Goal: Book appointment/travel/reservation

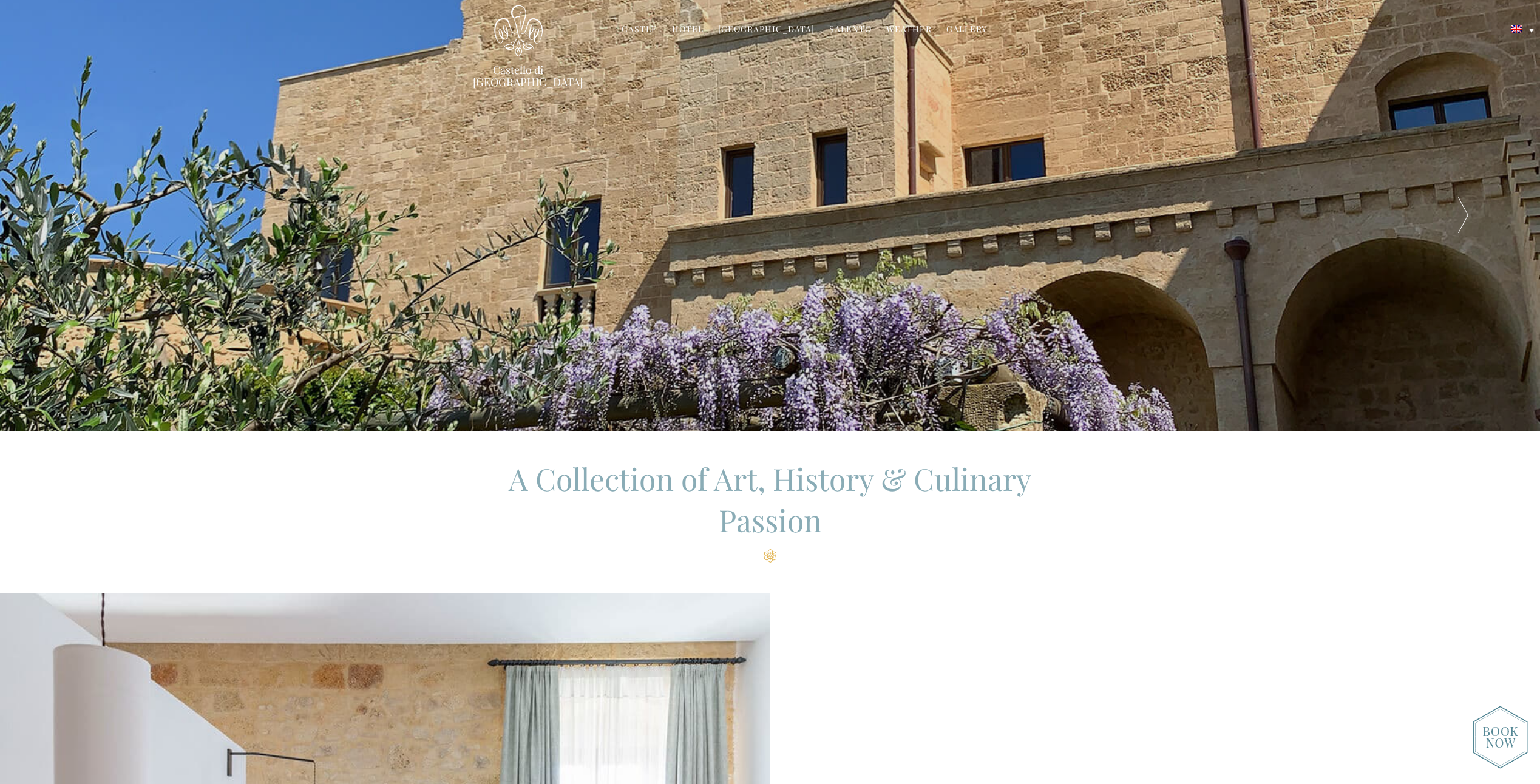
click at [688, 27] on link "Hotel" at bounding box center [688, 30] width 32 height 14
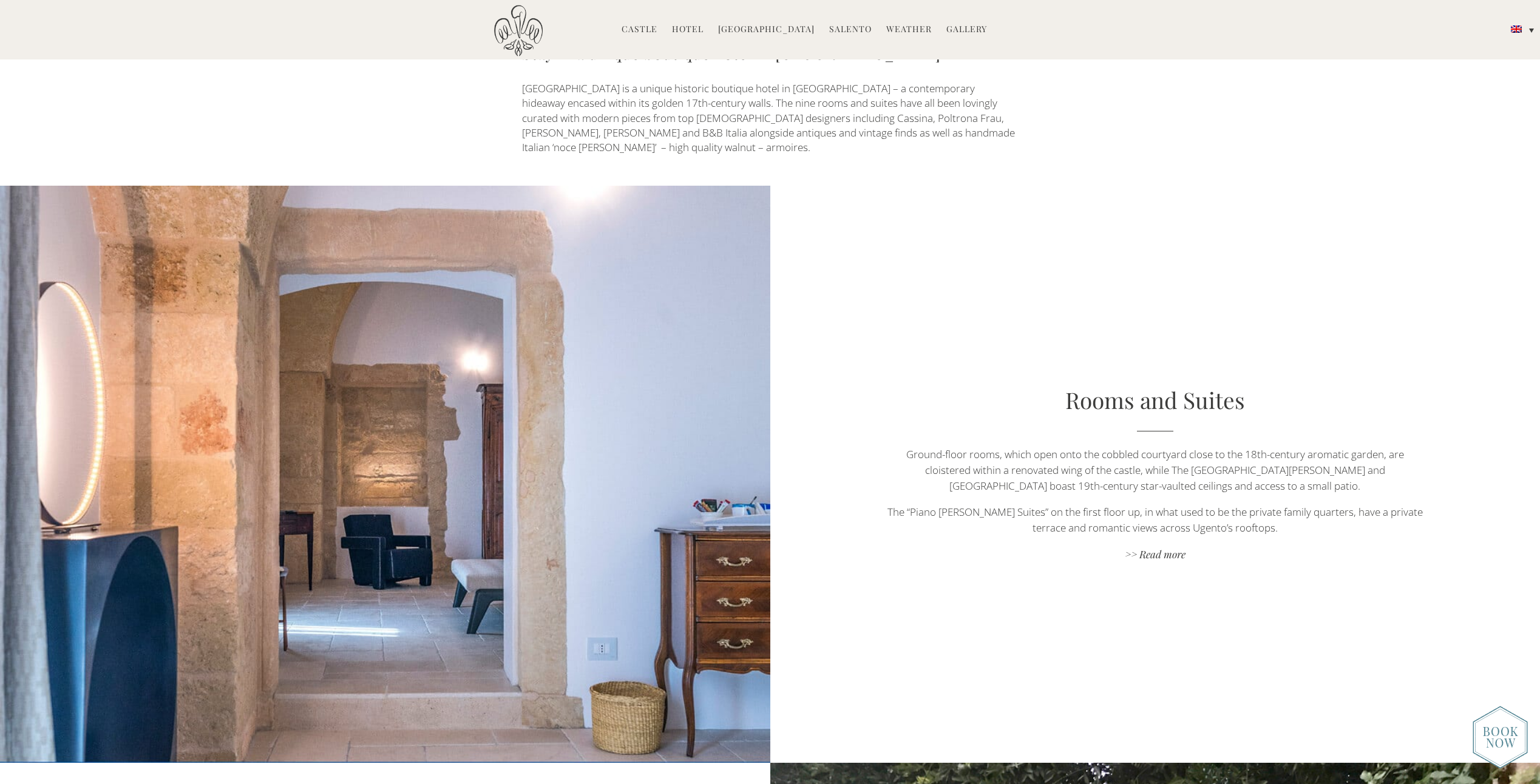
scroll to position [607, 0]
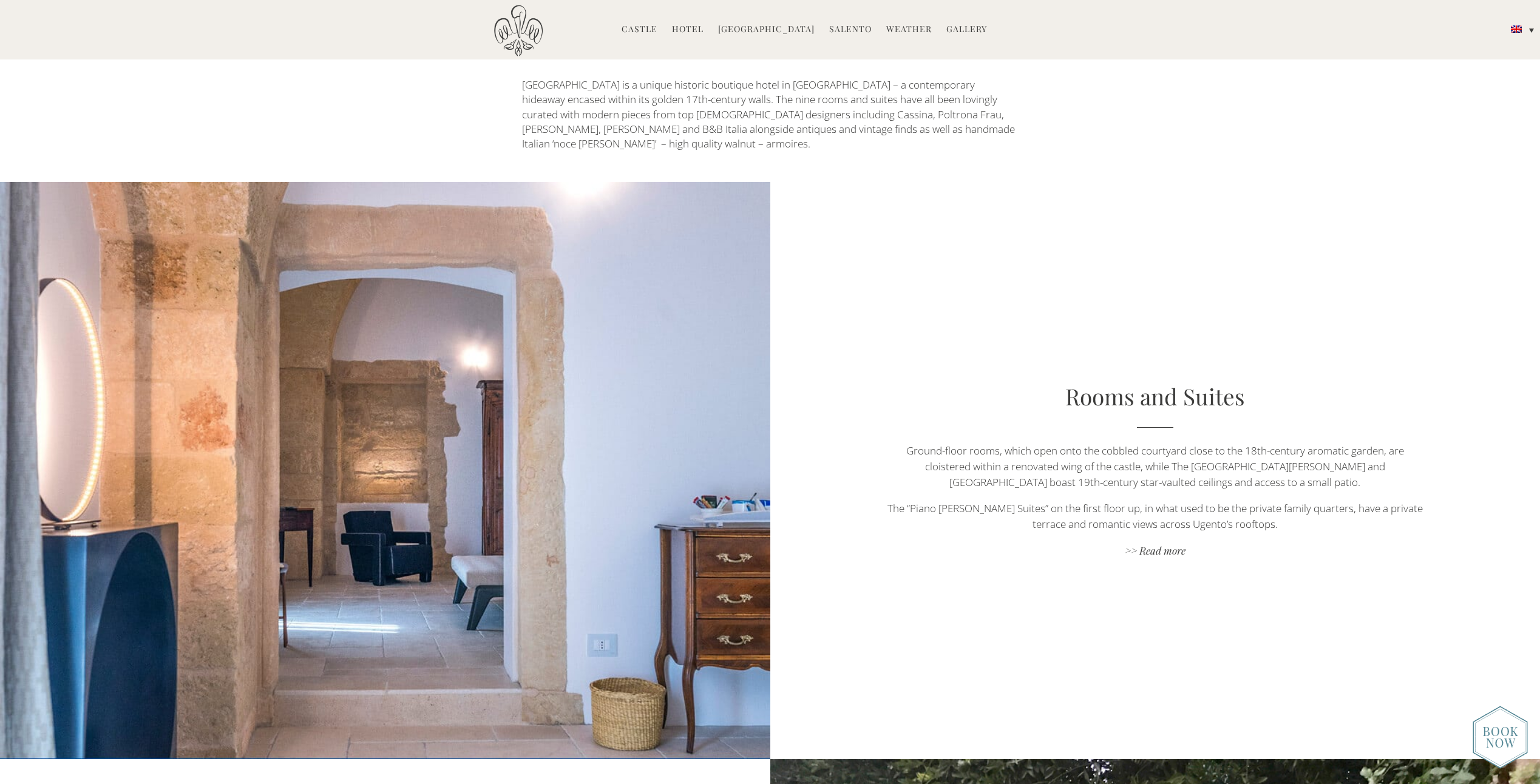
click at [758, 404] on img at bounding box center [385, 471] width 770 height 577
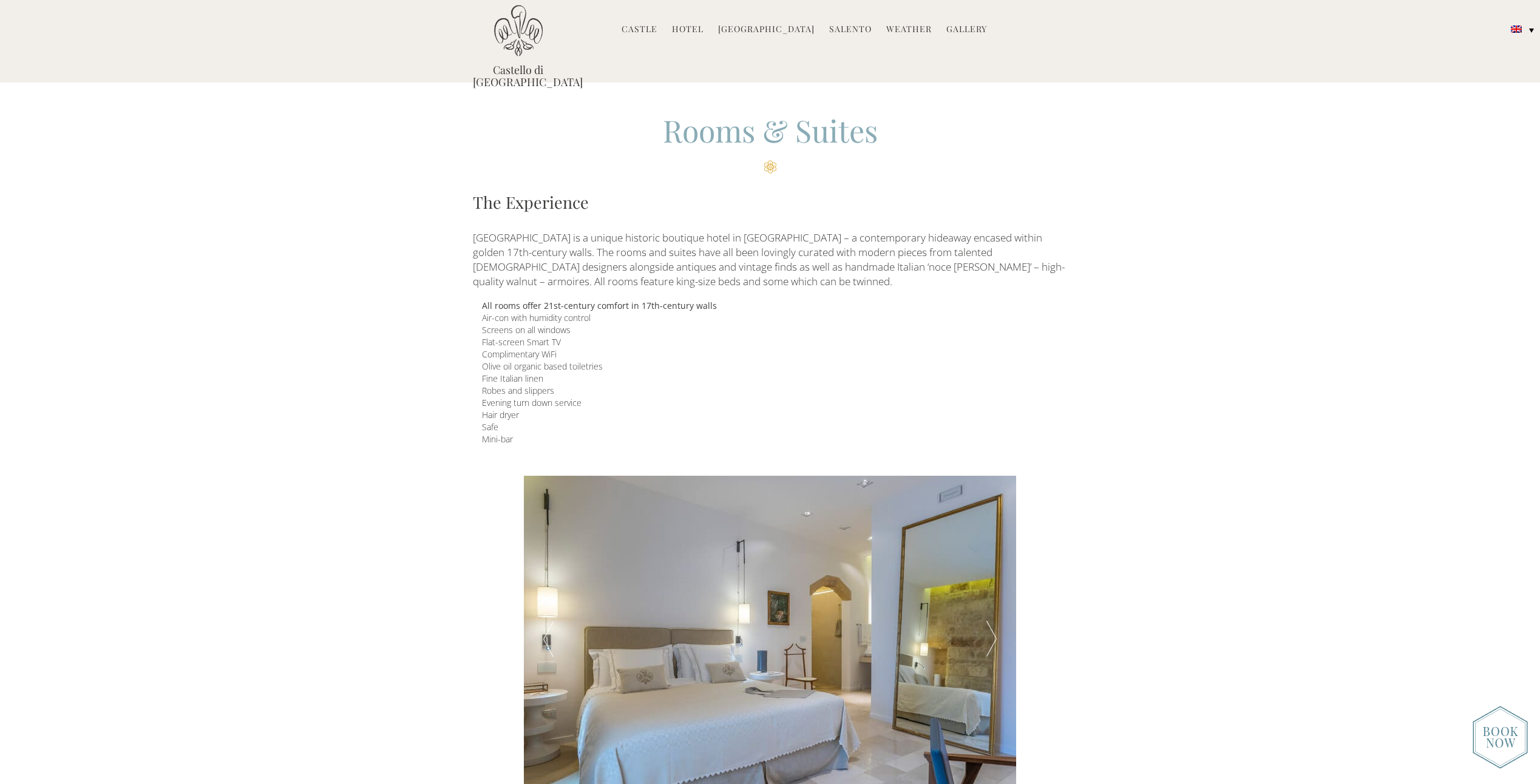
click at [992, 635] on div at bounding box center [991, 639] width 49 height 328
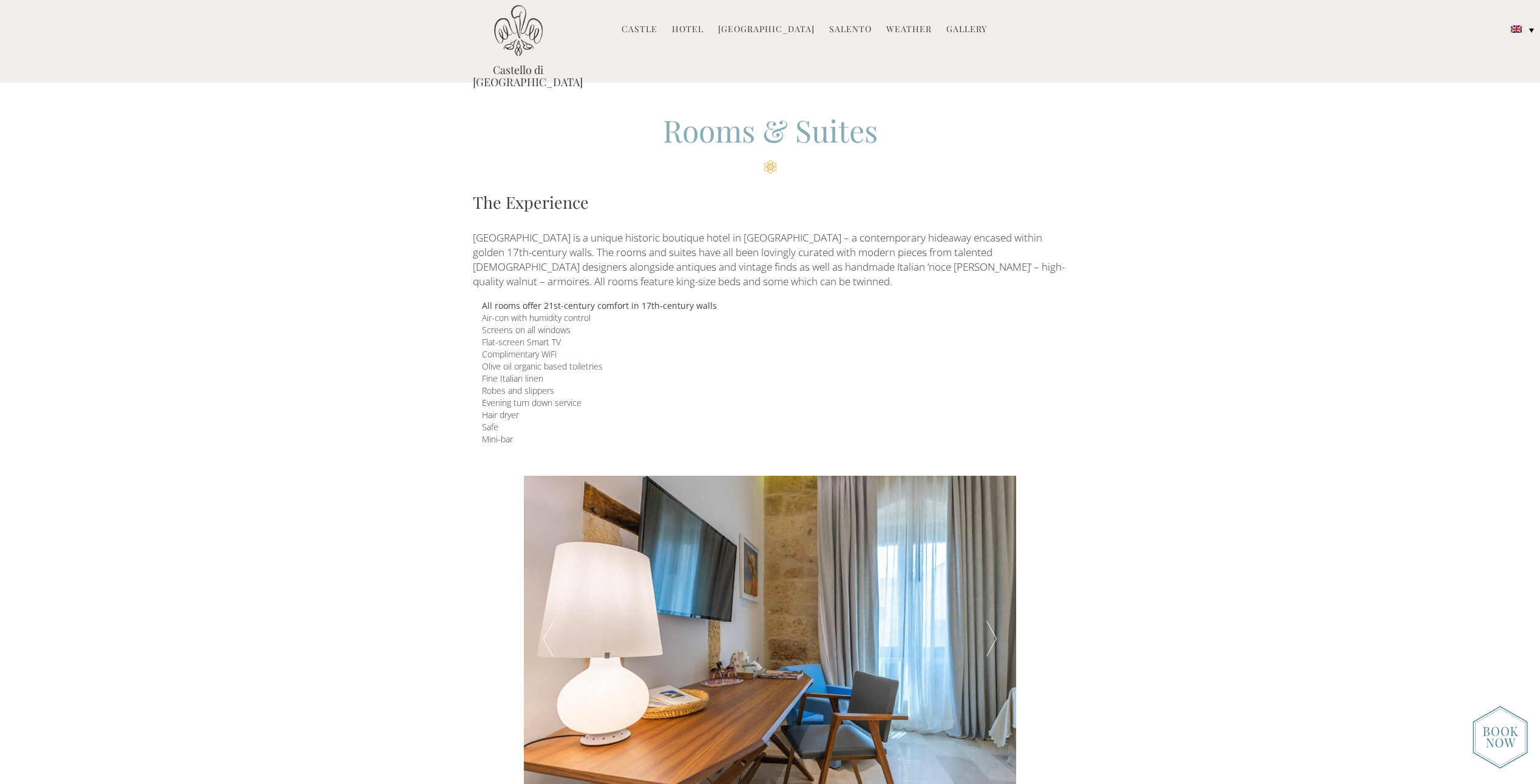
click at [992, 635] on div at bounding box center [991, 639] width 49 height 328
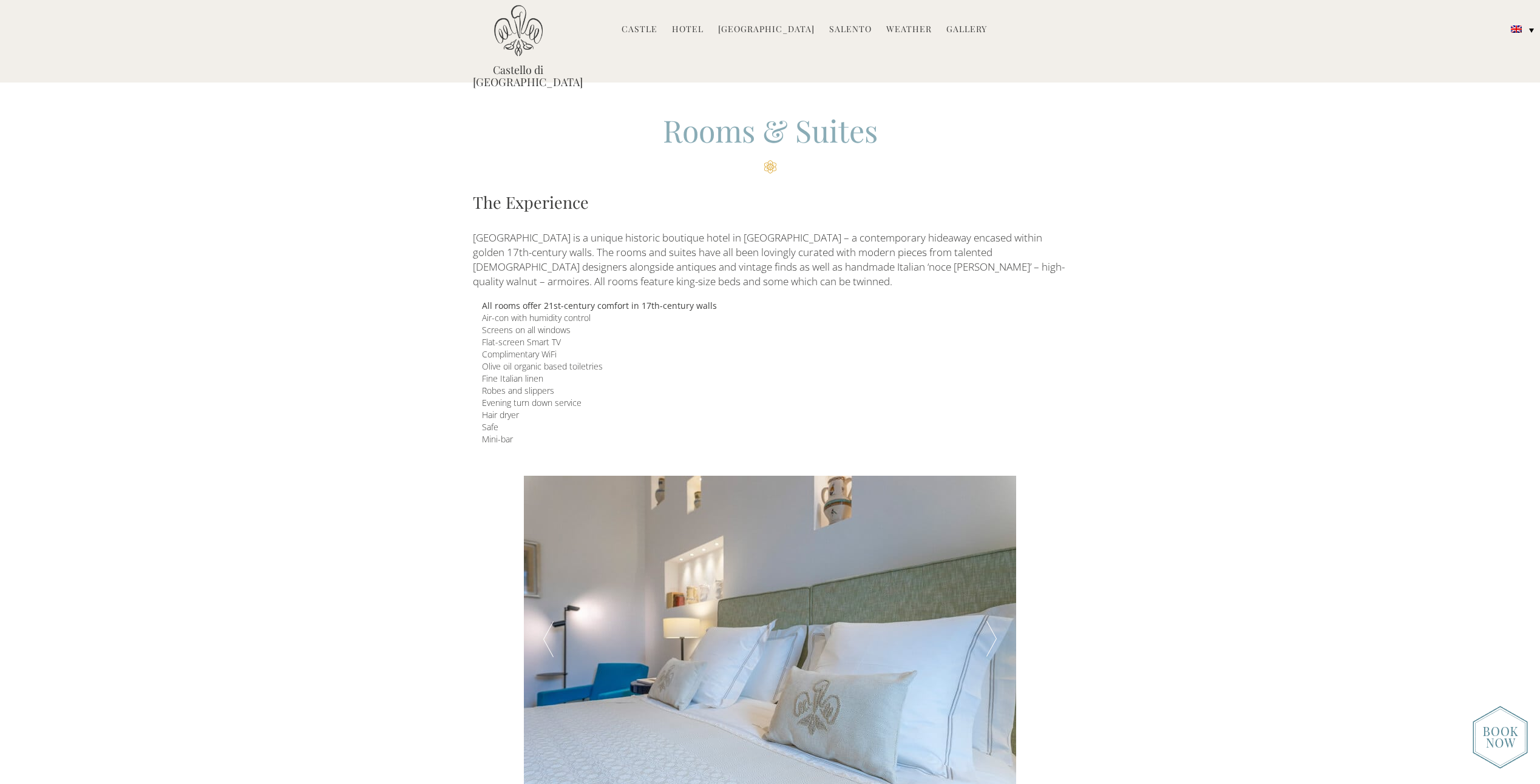
click at [992, 635] on div at bounding box center [991, 639] width 49 height 328
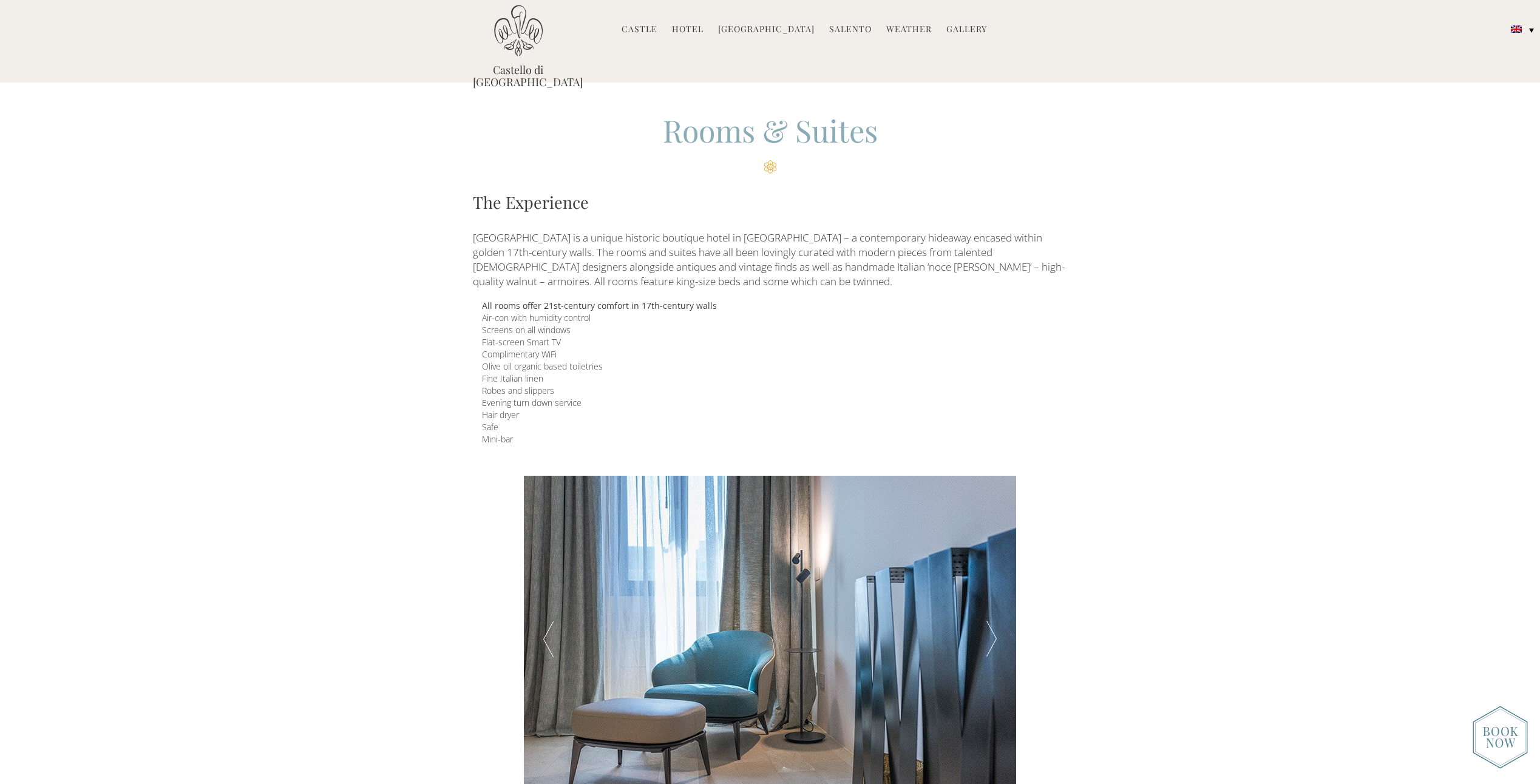
click at [993, 634] on div at bounding box center [991, 639] width 49 height 328
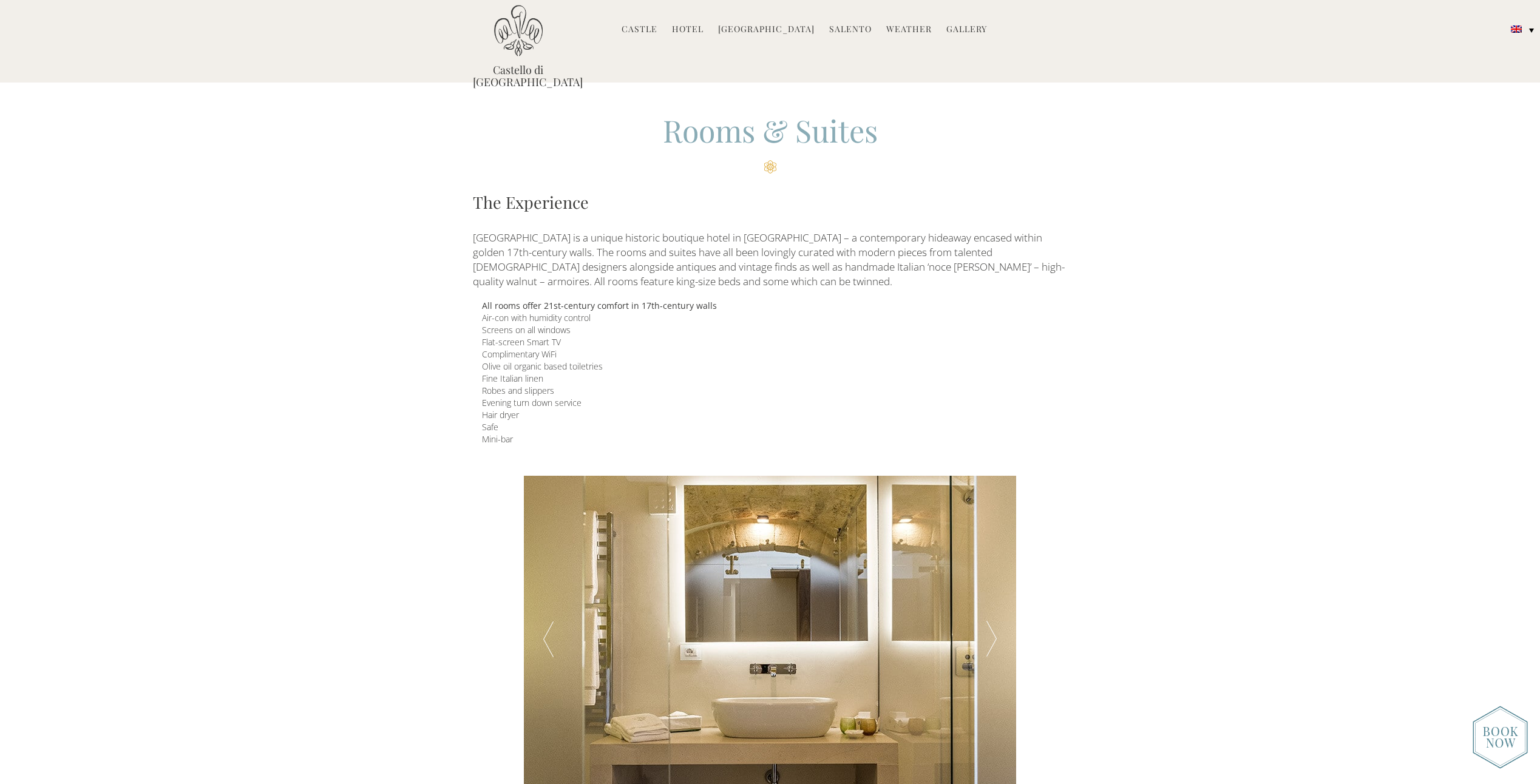
click at [993, 634] on div at bounding box center [991, 639] width 49 height 328
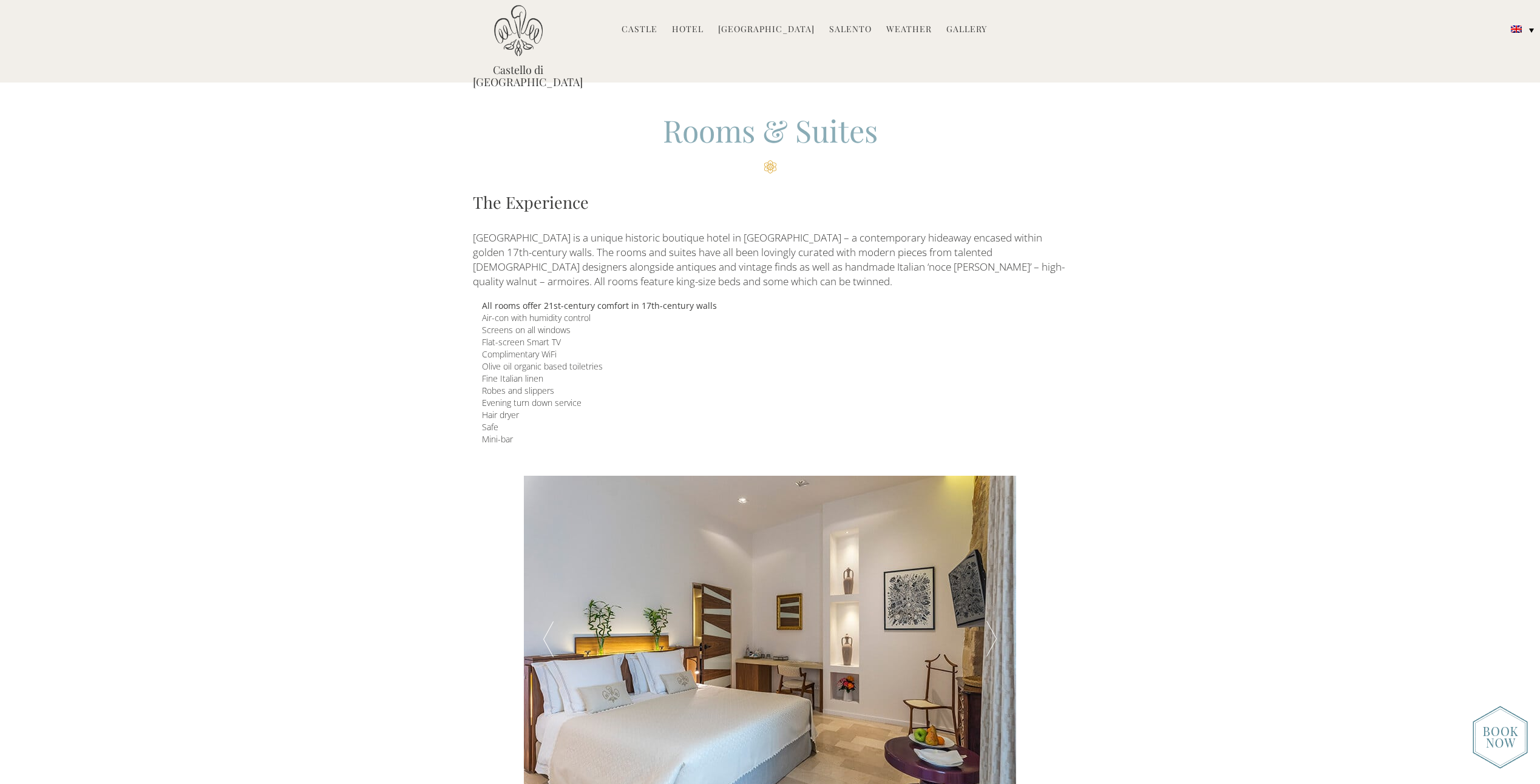
click at [993, 634] on div at bounding box center [991, 639] width 49 height 328
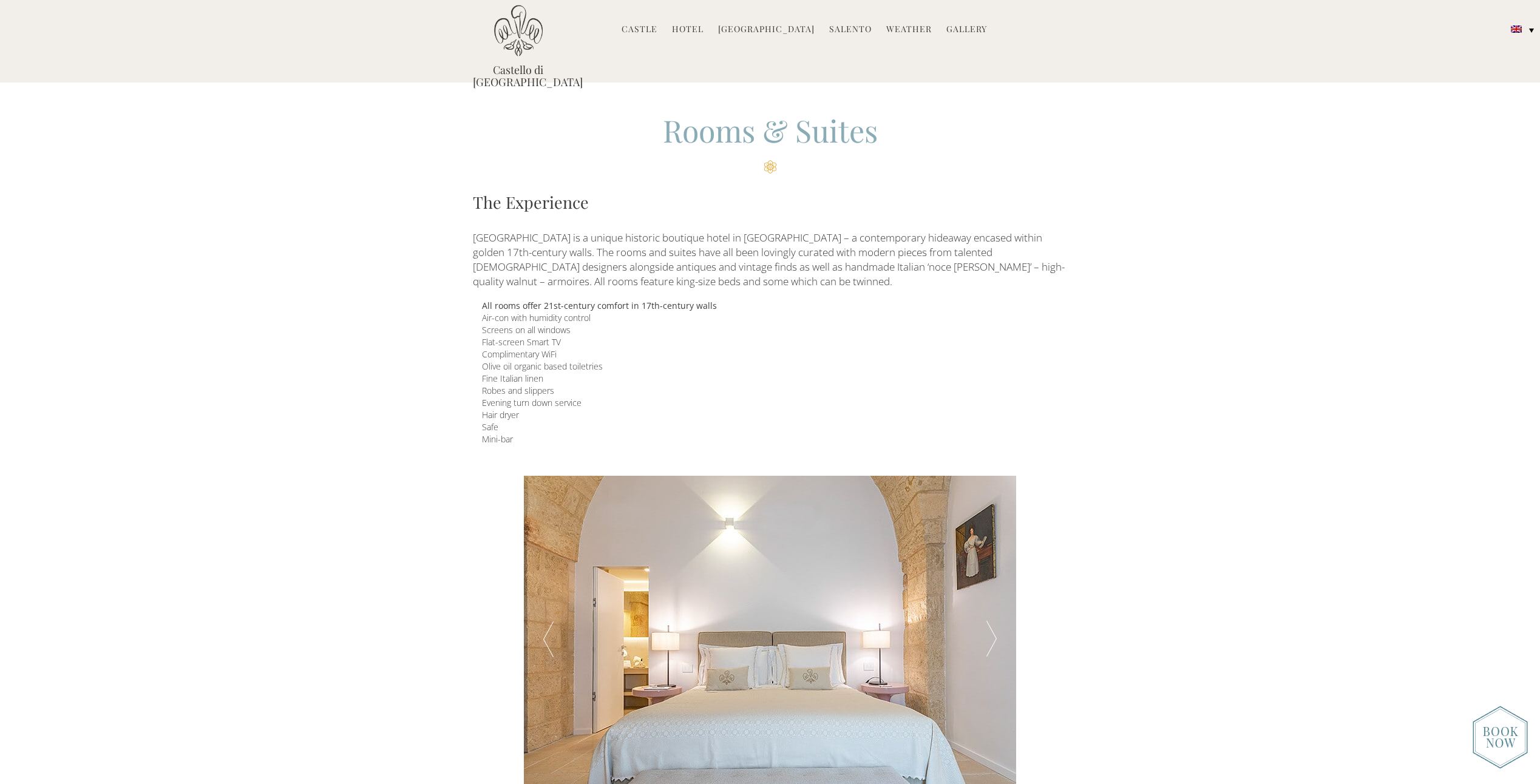
click at [993, 634] on div at bounding box center [991, 639] width 49 height 328
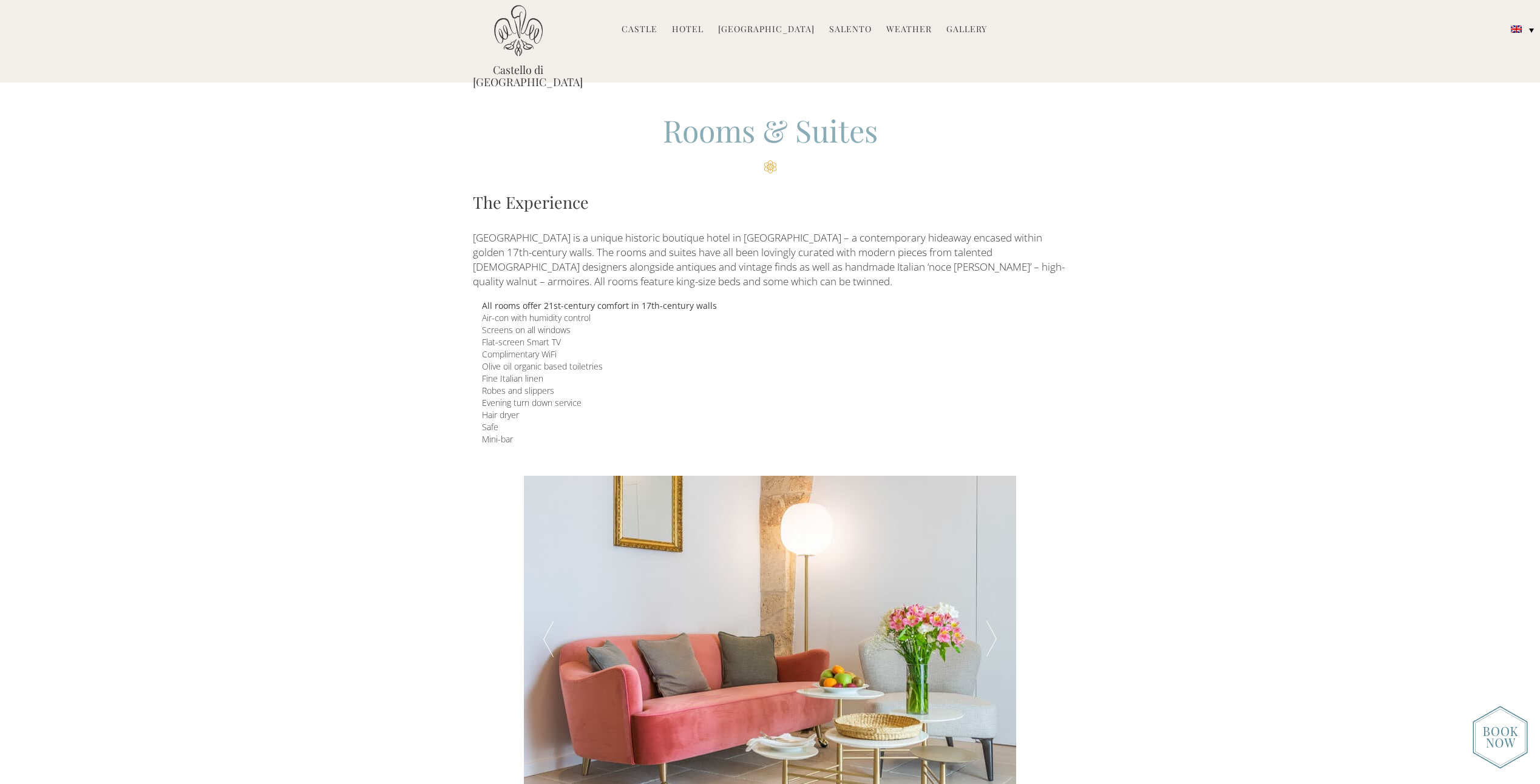
click at [993, 634] on div at bounding box center [991, 639] width 49 height 328
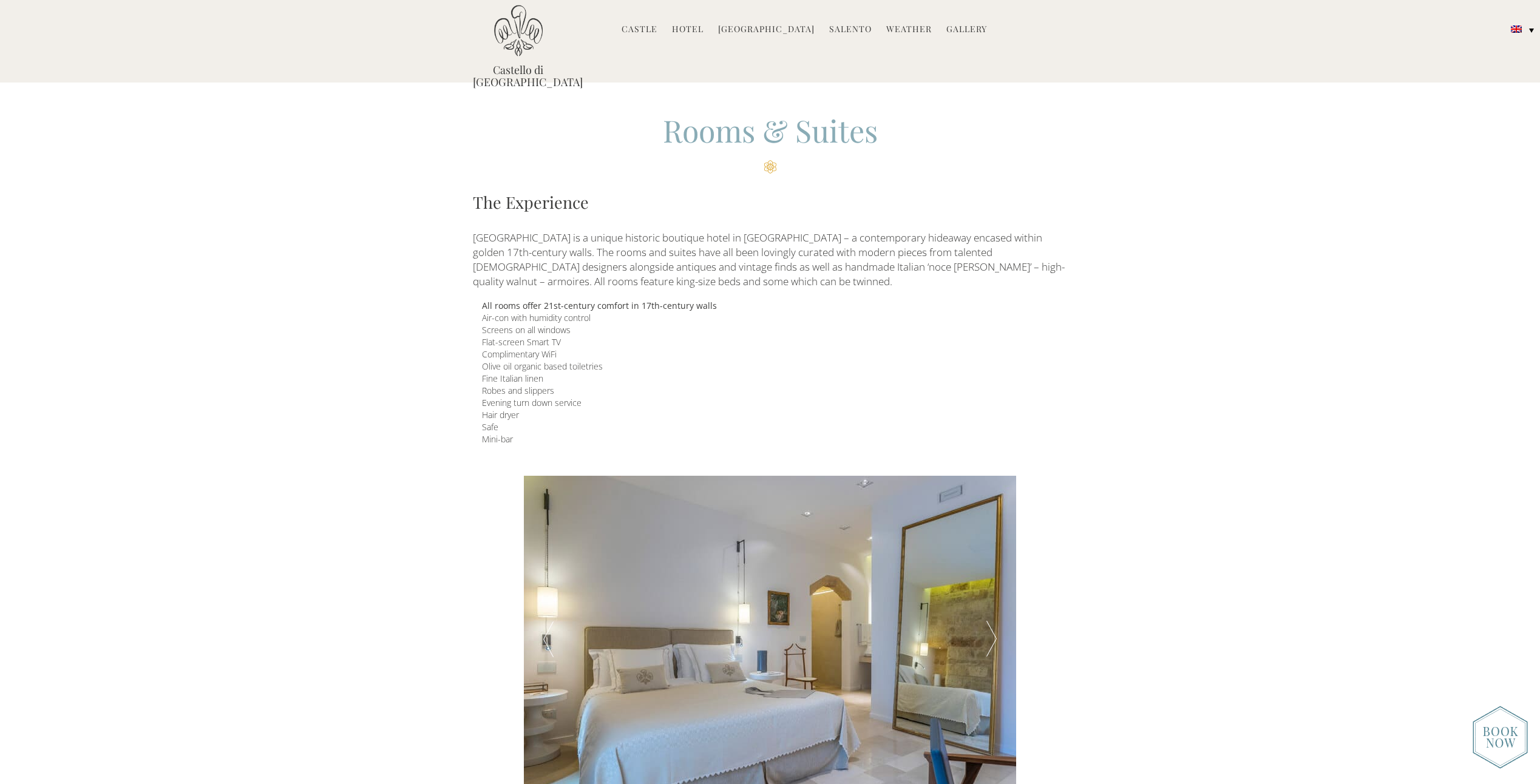
click at [993, 634] on div at bounding box center [991, 639] width 49 height 328
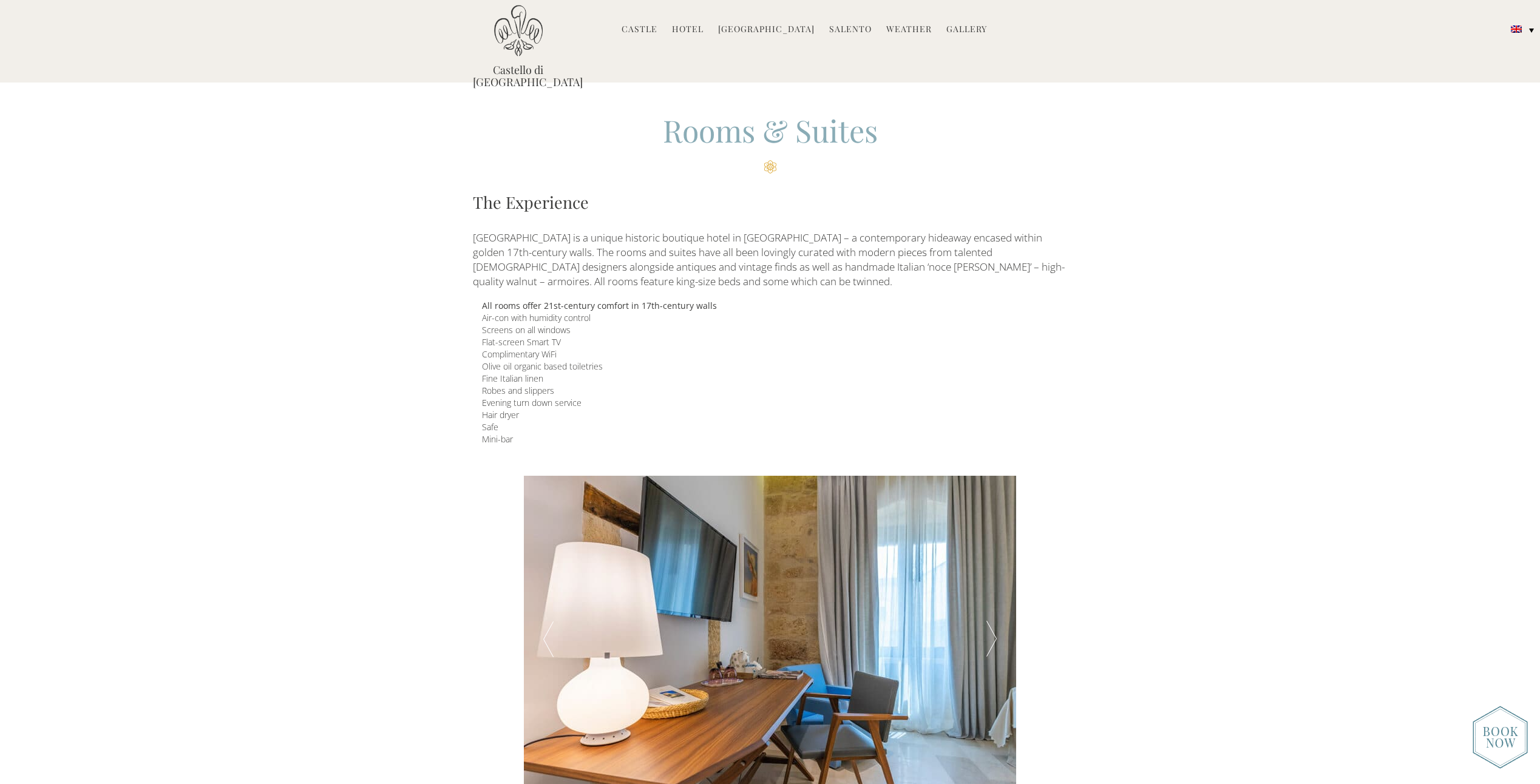
click at [993, 634] on div at bounding box center [991, 639] width 49 height 328
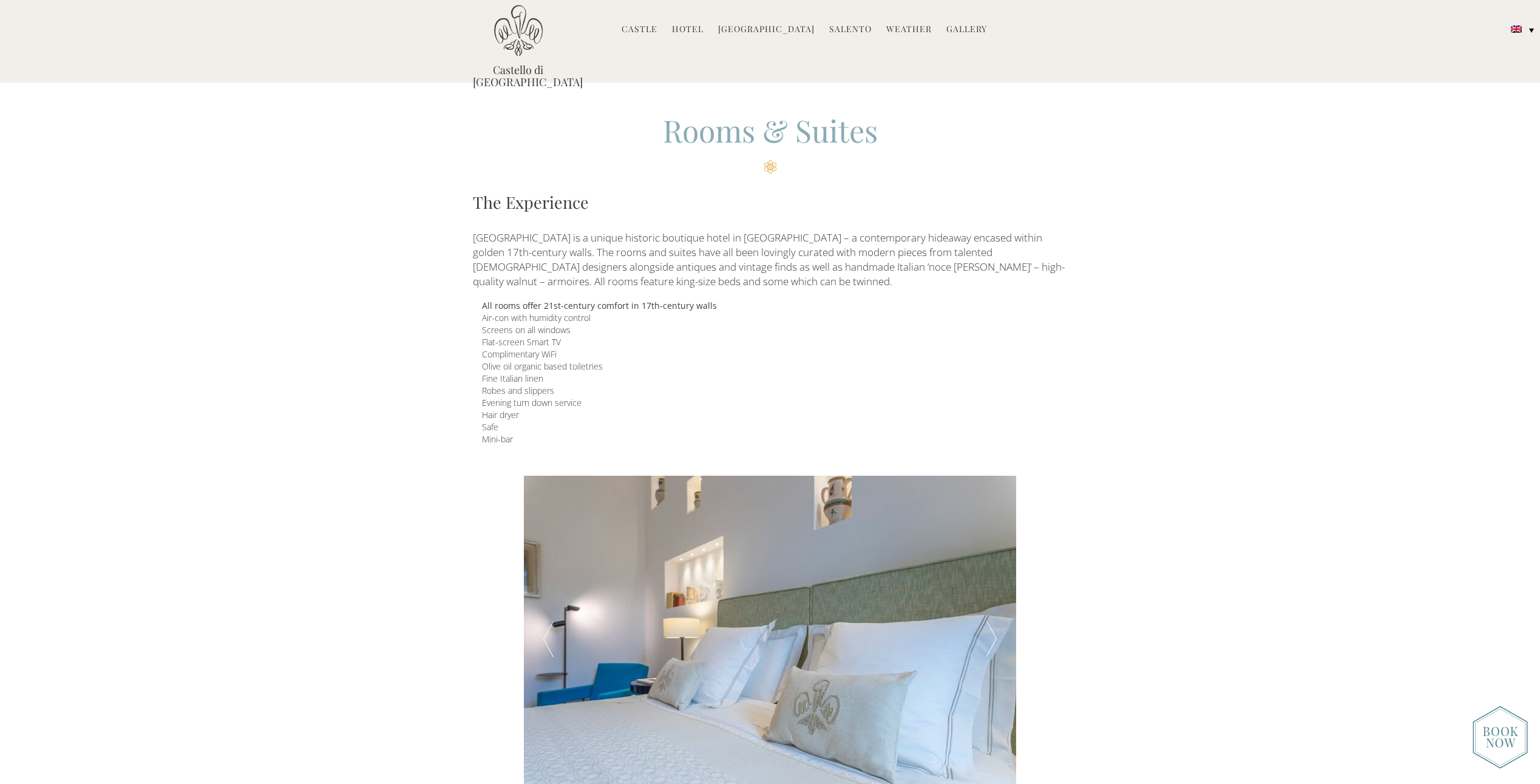
click at [993, 634] on div at bounding box center [991, 639] width 49 height 328
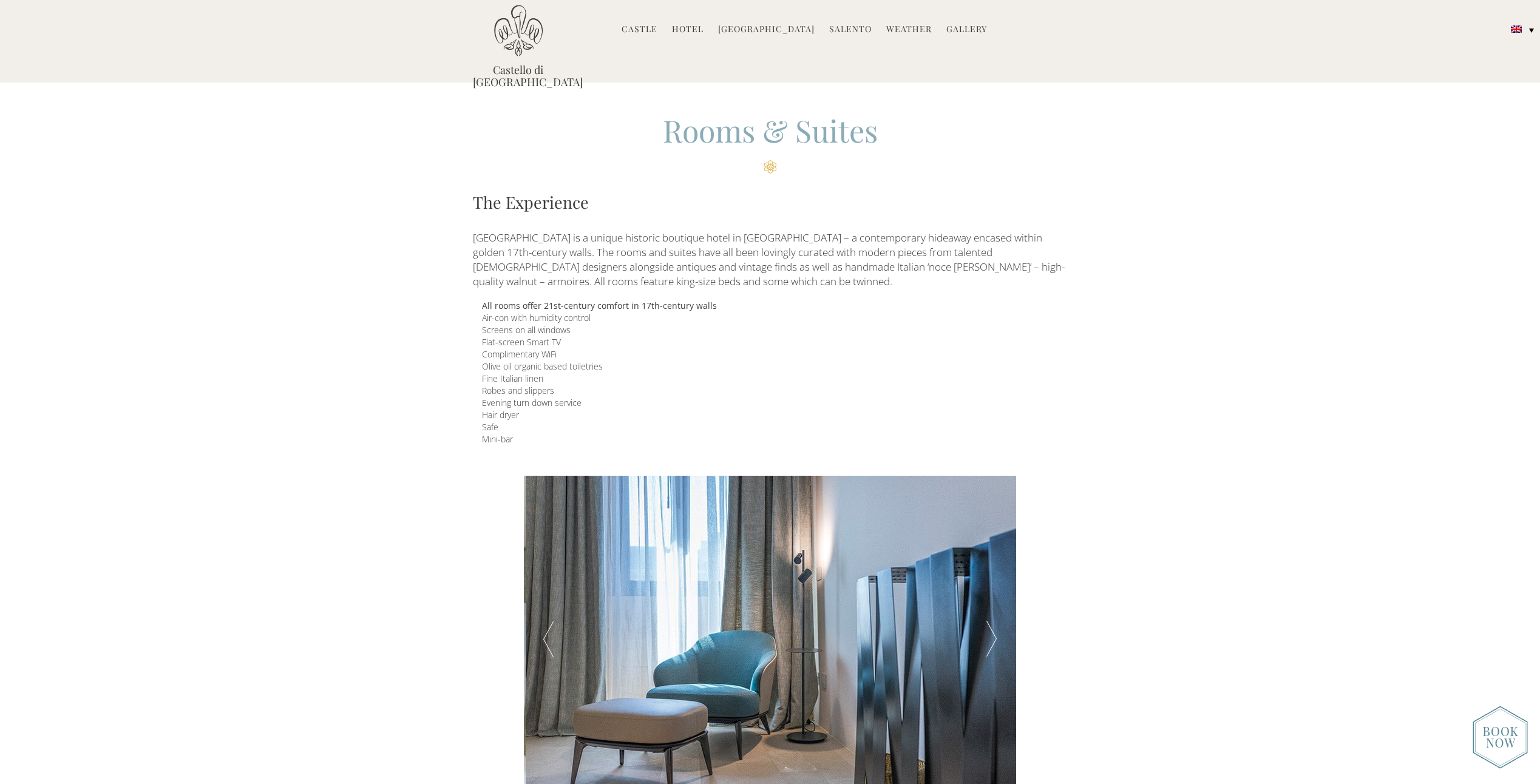
click at [993, 634] on div at bounding box center [991, 639] width 49 height 328
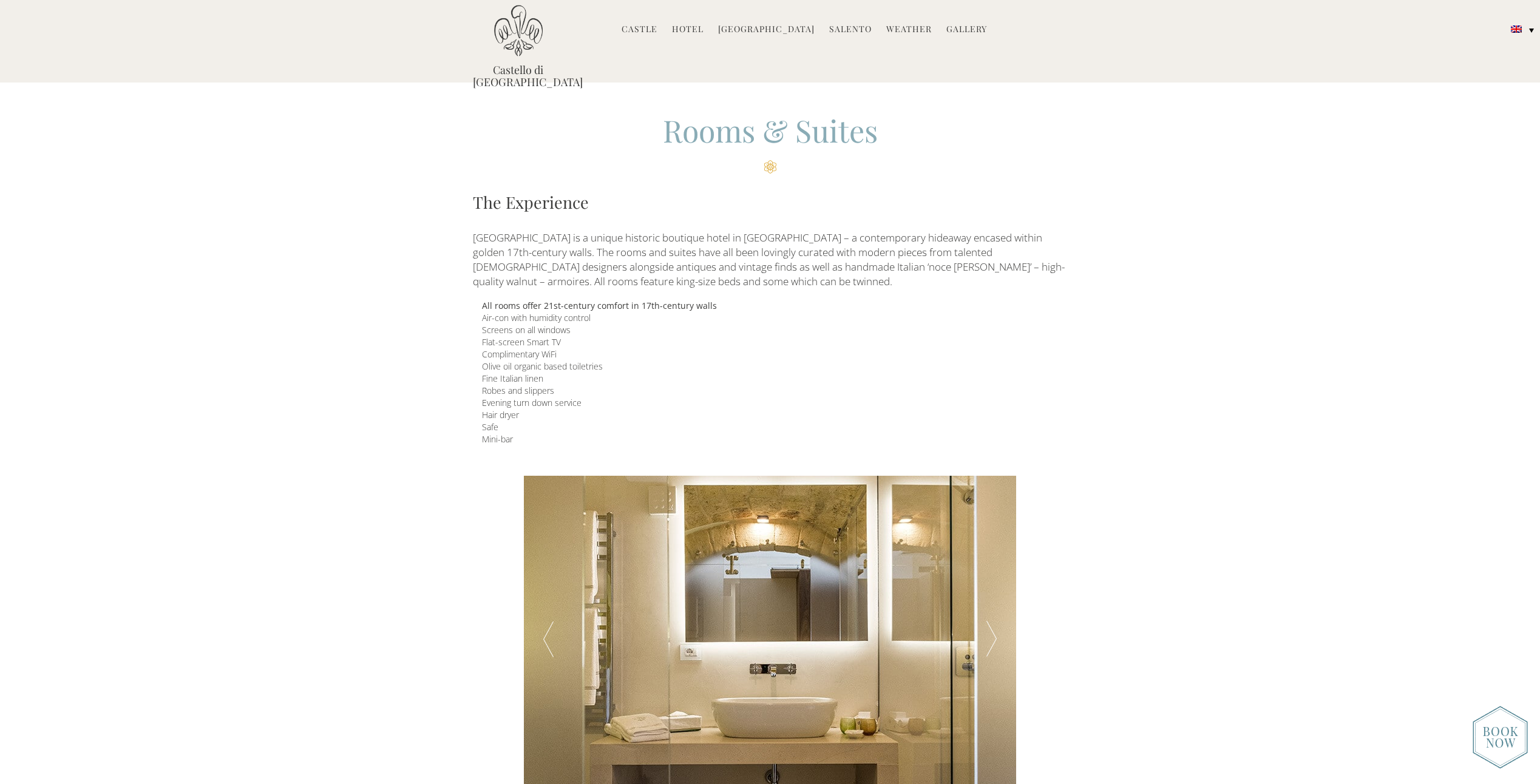
click at [993, 634] on div at bounding box center [991, 639] width 49 height 328
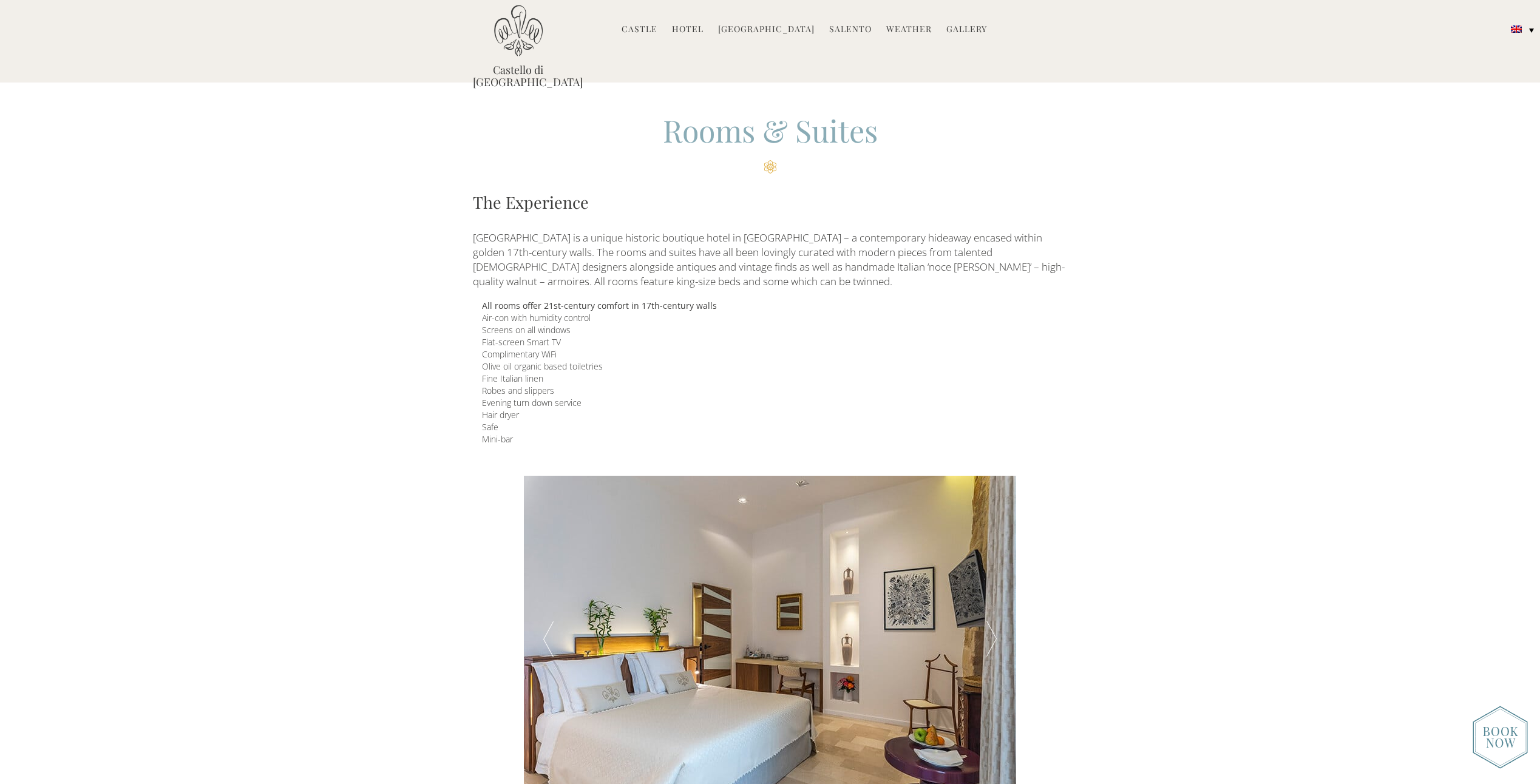
click at [993, 634] on div at bounding box center [991, 639] width 49 height 328
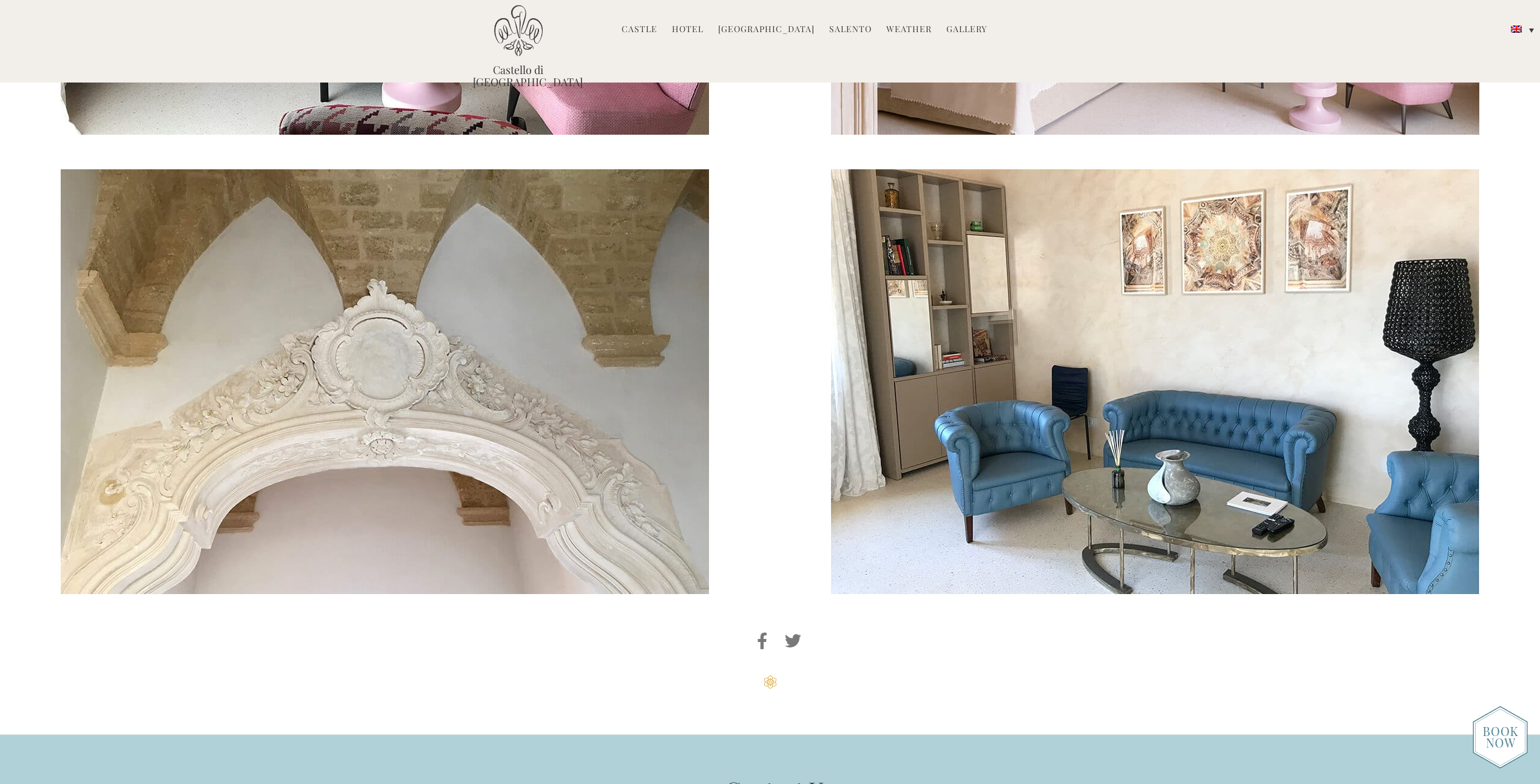
scroll to position [3197, 0]
